Goal: Unclear

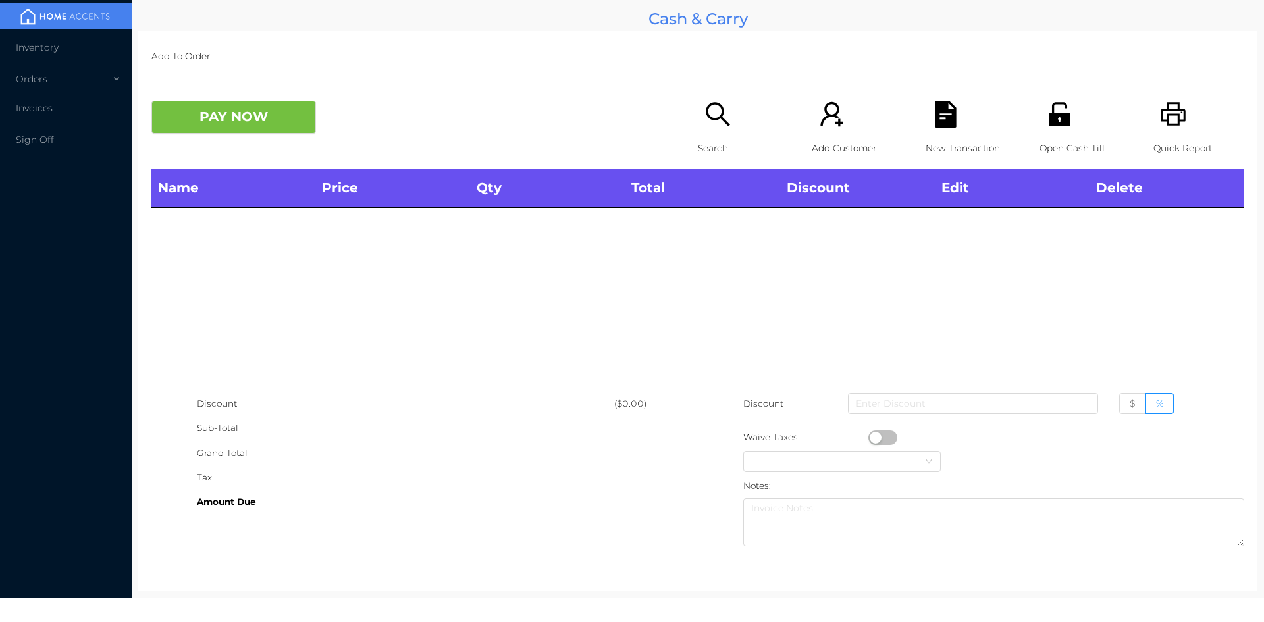
click at [1058, 120] on icon "icon: unlock" at bounding box center [1059, 114] width 21 height 24
click at [1062, 118] on icon "icon: unlock" at bounding box center [1059, 114] width 27 height 27
click at [1056, 119] on icon "icon: unlock" at bounding box center [1059, 114] width 21 height 24
click at [1057, 125] on icon "icon: unlock" at bounding box center [1059, 114] width 21 height 24
click at [1060, 123] on icon "icon: unlock" at bounding box center [1059, 114] width 21 height 24
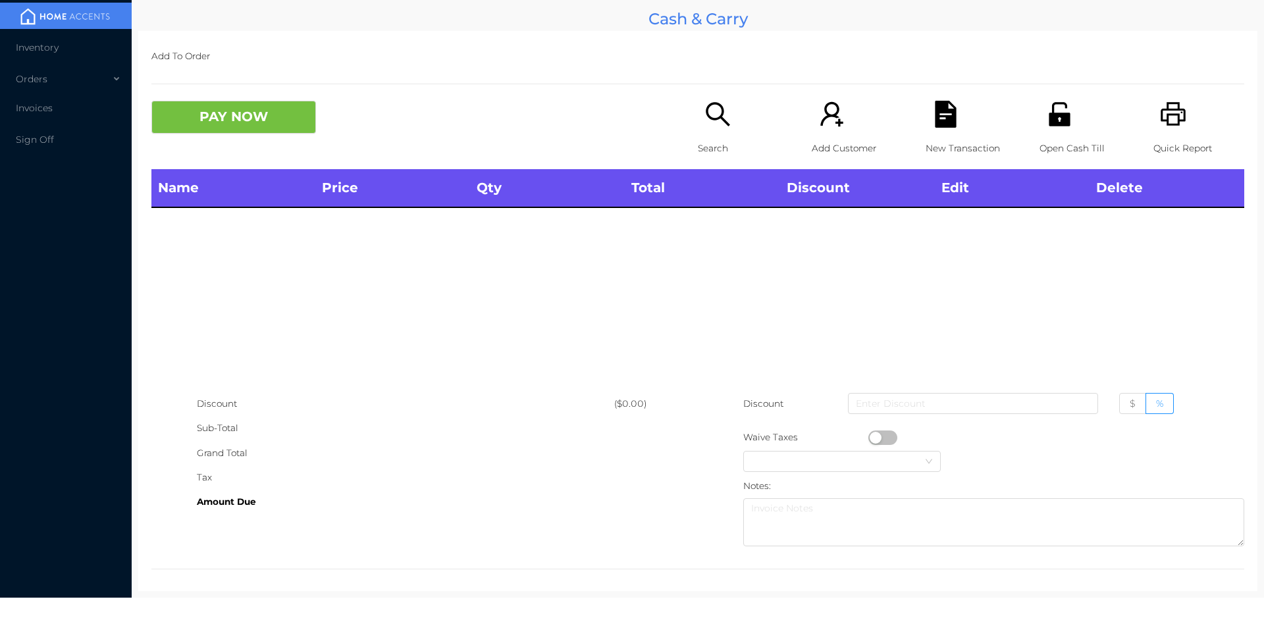
click at [1058, 115] on icon "icon: unlock" at bounding box center [1059, 114] width 21 height 24
click at [1053, 118] on icon "icon: unlock" at bounding box center [1059, 114] width 21 height 24
click at [1169, 117] on icon "icon: printer" at bounding box center [1173, 114] width 25 height 24
click at [1165, 110] on icon "icon: printer" at bounding box center [1173, 114] width 25 height 24
click at [1169, 118] on icon "icon: printer" at bounding box center [1173, 114] width 25 height 24
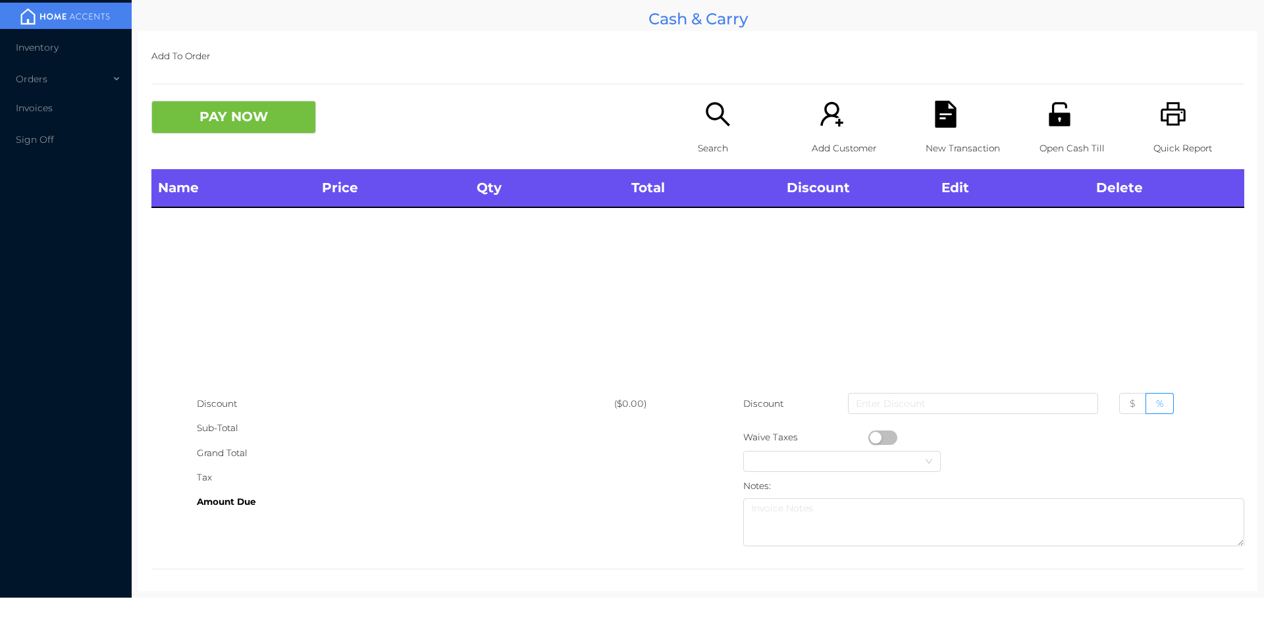
click at [1170, 120] on icon "icon: printer" at bounding box center [1173, 114] width 25 height 24
click at [1168, 112] on icon "icon: printer" at bounding box center [1173, 114] width 27 height 27
